Goal: Find specific page/section: Find specific page/section

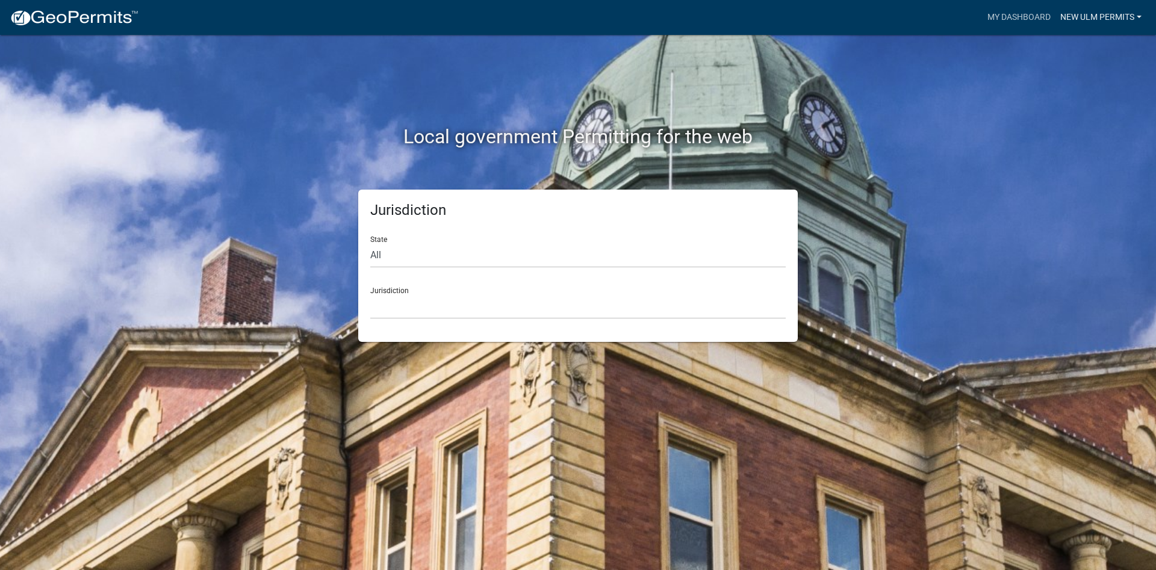
click at [1104, 20] on link "New Ulm Permits" at bounding box center [1101, 17] width 91 height 23
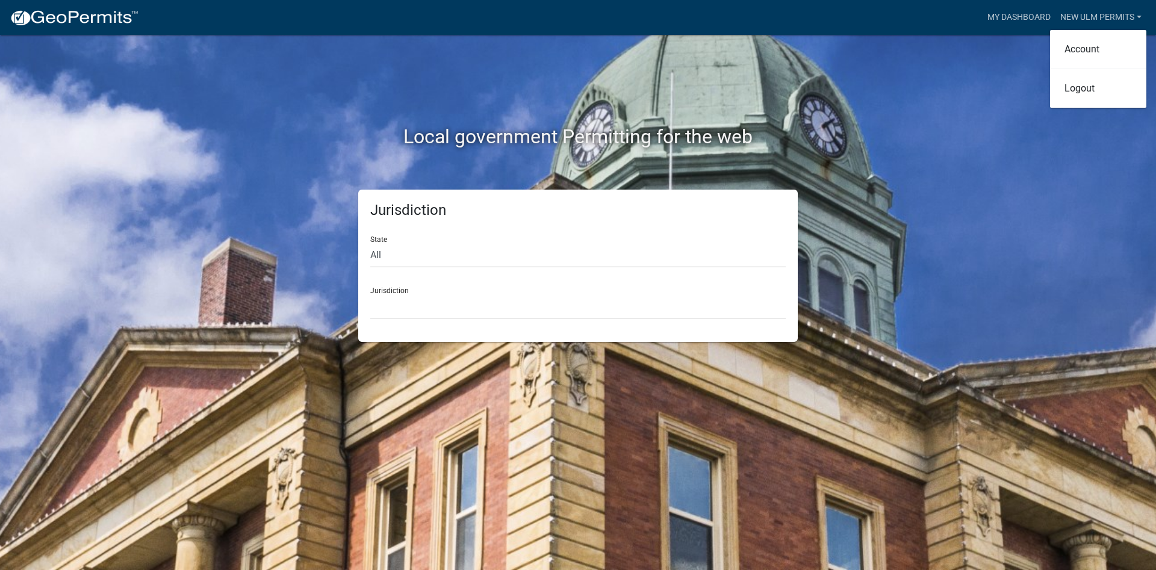
click at [990, 104] on div "Local government Permitting for the web Jurisdiction State All [US_STATE] [US_S…" at bounding box center [578, 285] width 1156 height 570
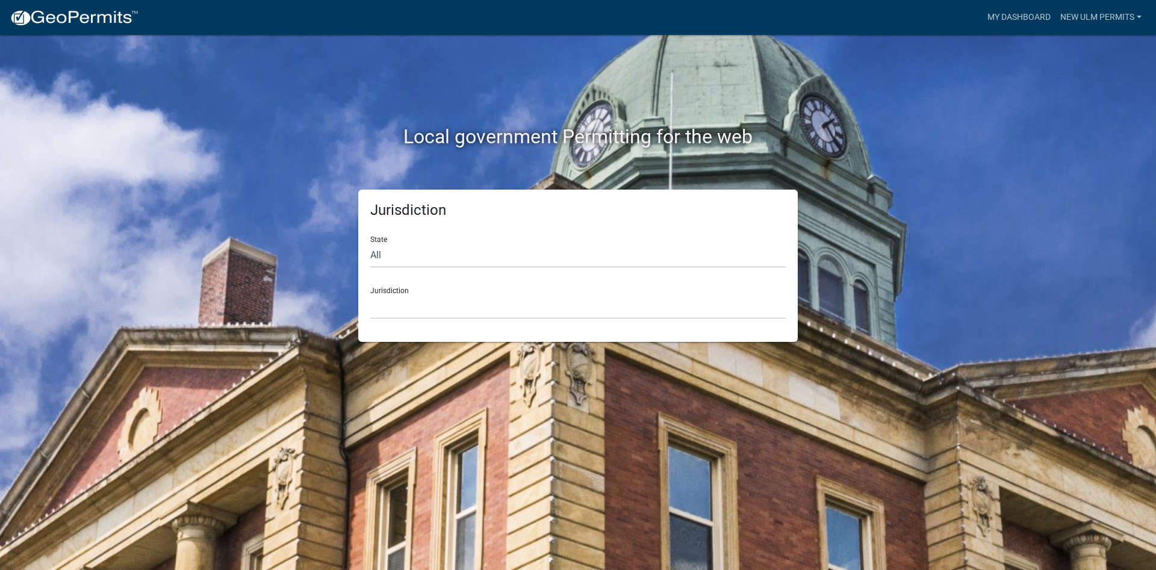
drag, startPoint x: 1119, startPoint y: 3, endPoint x: 749, endPoint y: 109, distance: 385.3
click at [749, 109] on div "Local government Permitting for the web" at bounding box center [578, 112] width 687 height 154
drag, startPoint x: 444, startPoint y: 261, endPoint x: 523, endPoint y: 254, distance: 79.8
click at [446, 260] on select "All [US_STATE] [US_STATE] [US_STATE] [US_STATE] [US_STATE] [US_STATE] [US_STATE…" at bounding box center [578, 255] width 416 height 25
click at [932, 294] on div "Local government Permitting for the web Jurisdiction State All [US_STATE] [US_S…" at bounding box center [578, 285] width 1156 height 570
